Goal: Task Accomplishment & Management: Use online tool/utility

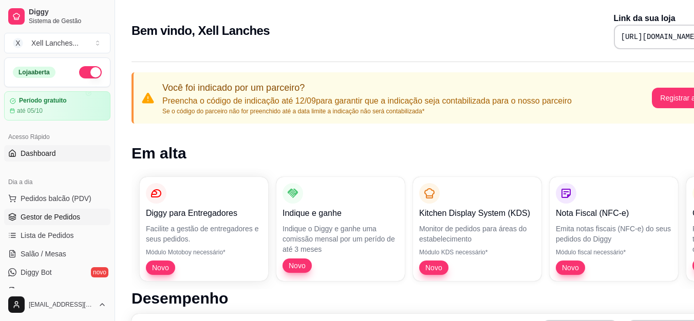
click at [64, 218] on span "Gestor de Pedidos" at bounding box center [51, 217] width 60 height 10
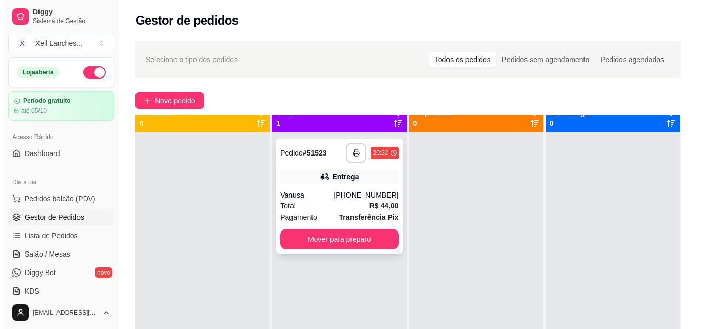
scroll to position [29, 0]
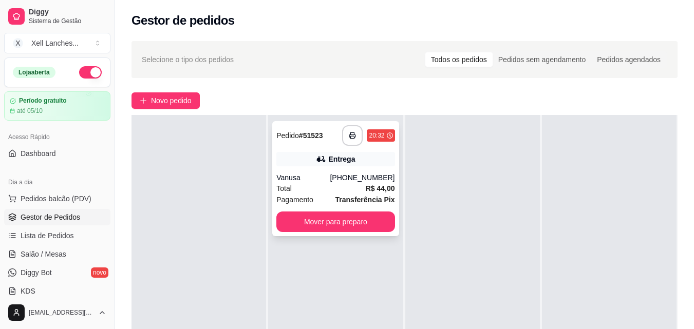
click at [340, 172] on div "[PHONE_NUMBER]" at bounding box center [362, 177] width 65 height 10
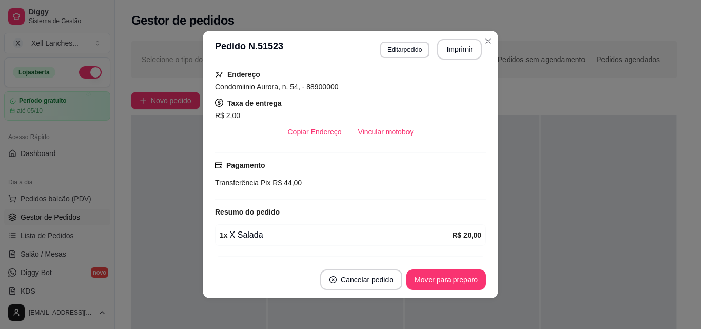
scroll to position [0, 0]
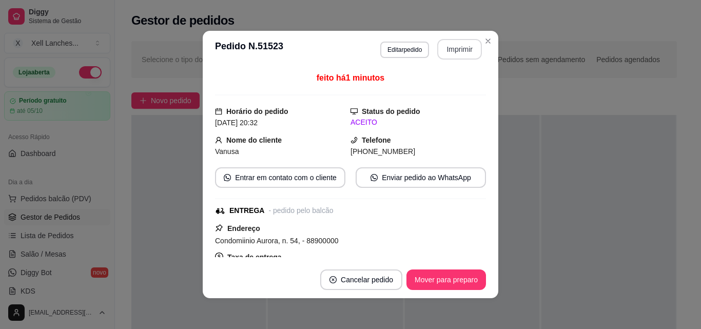
click at [458, 52] on button "Imprimir" at bounding box center [459, 49] width 45 height 21
click at [442, 282] on button "Mover para preparo" at bounding box center [446, 280] width 77 height 20
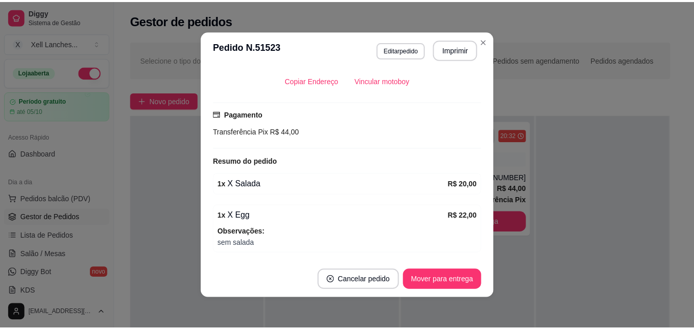
scroll to position [241, 0]
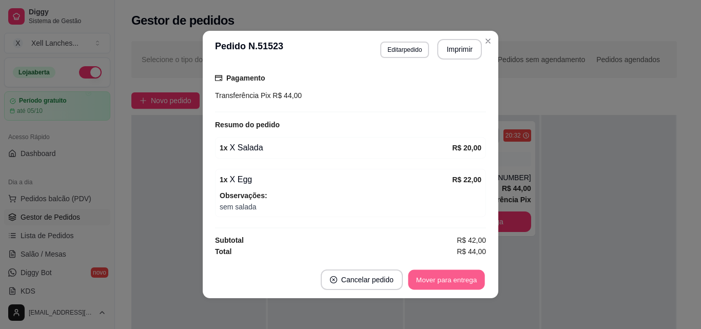
click at [456, 279] on button "Mover para entrega" at bounding box center [446, 280] width 77 height 20
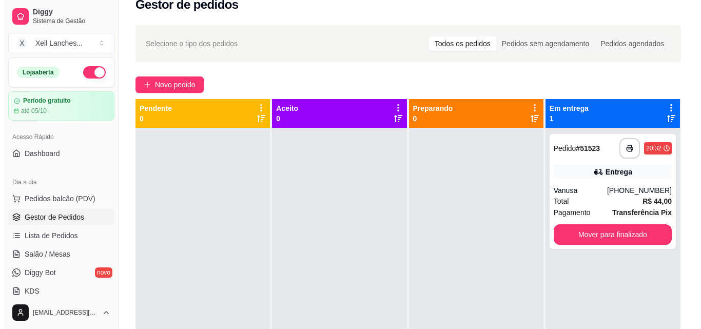
scroll to position [0, 0]
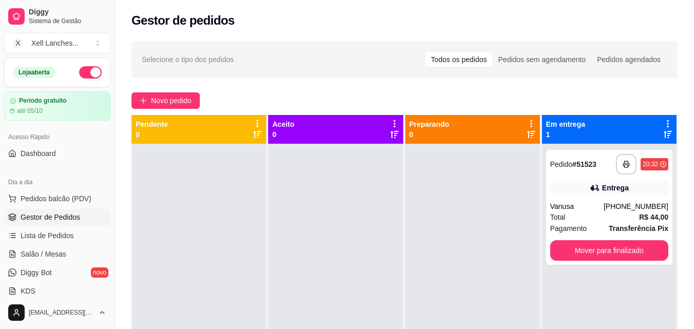
click at [663, 127] on icon at bounding box center [667, 123] width 9 height 9
click at [408, 144] on div at bounding box center [472, 308] width 134 height 329
click at [57, 198] on span "Pedidos balcão (PDV)" at bounding box center [56, 199] width 71 height 10
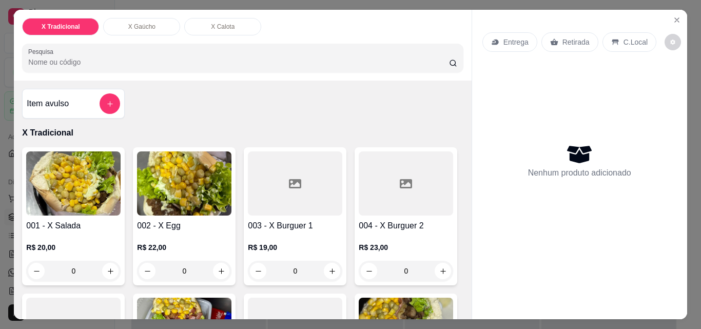
click at [108, 270] on div "0" at bounding box center [73, 271] width 94 height 21
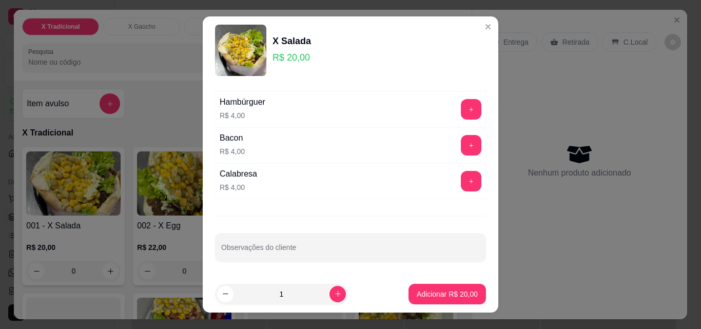
scroll to position [103, 0]
click at [316, 246] on input "Observações do cliente" at bounding box center [350, 251] width 259 height 10
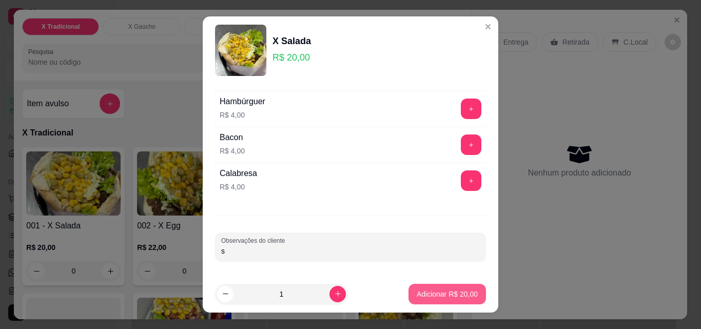
type input "s"
click at [445, 293] on p "Adicionar R$ 20,00" at bounding box center [448, 294] width 60 height 10
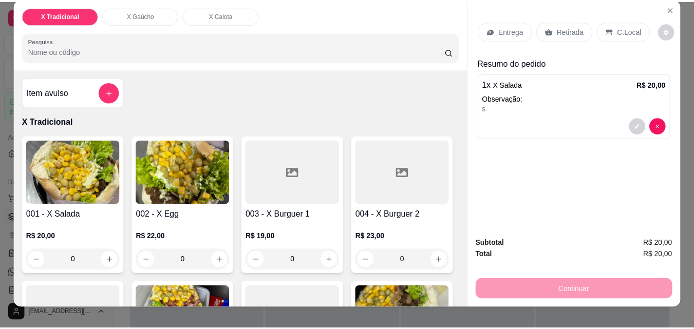
scroll to position [0, 0]
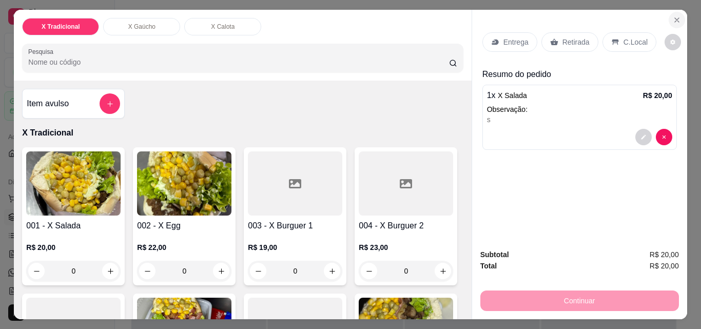
click at [673, 16] on icon "Close" at bounding box center [677, 20] width 8 height 8
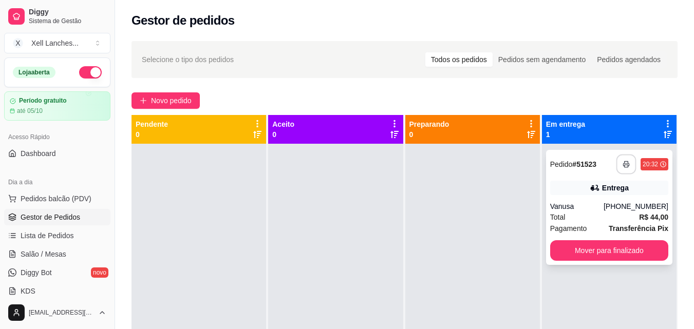
click at [622, 166] on icon "button" at bounding box center [625, 164] width 7 height 7
